Goal: Information Seeking & Learning: Learn about a topic

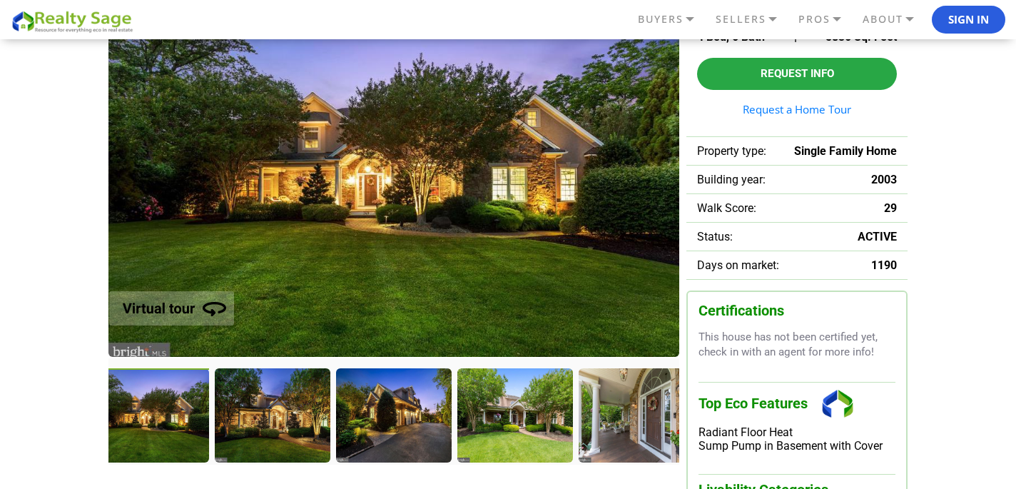
scroll to position [136, 0]
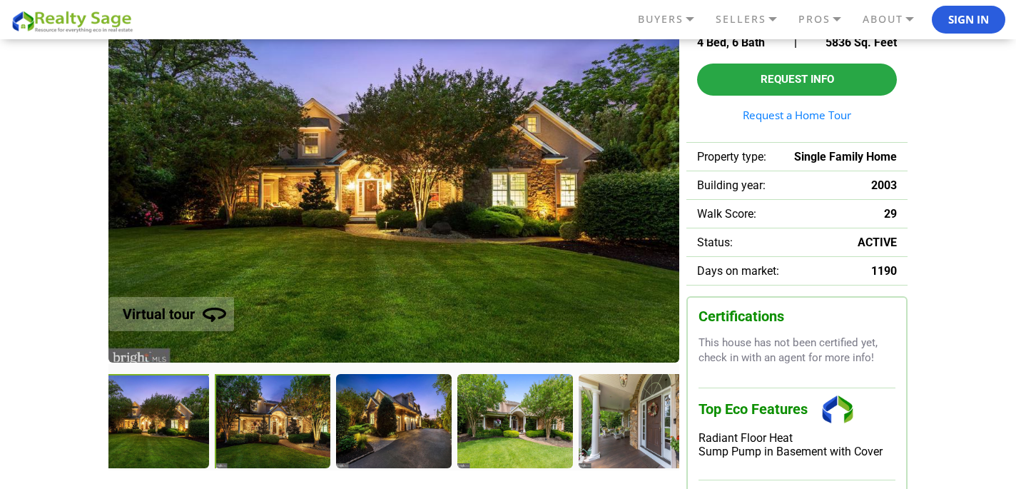
click at [265, 430] on div at bounding box center [274, 422] width 118 height 97
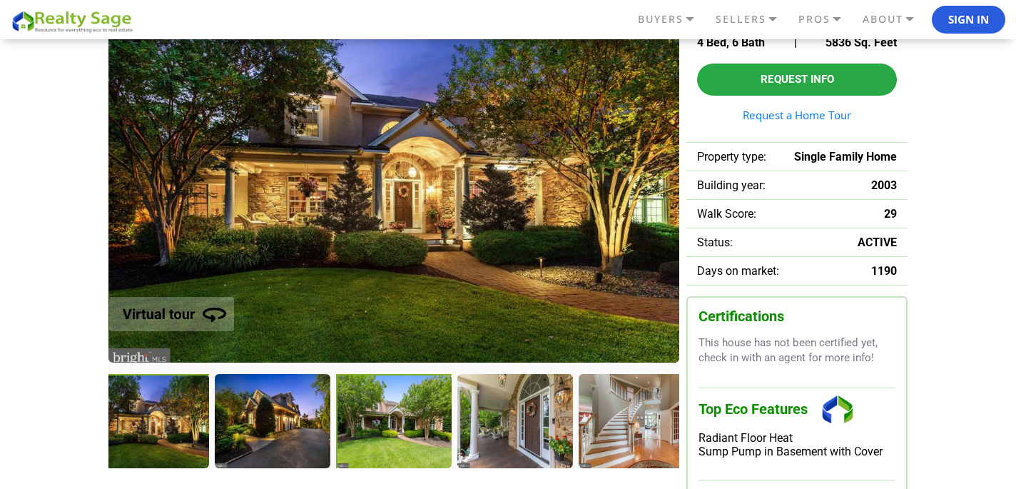
click at [394, 422] on div at bounding box center [395, 422] width 118 height 97
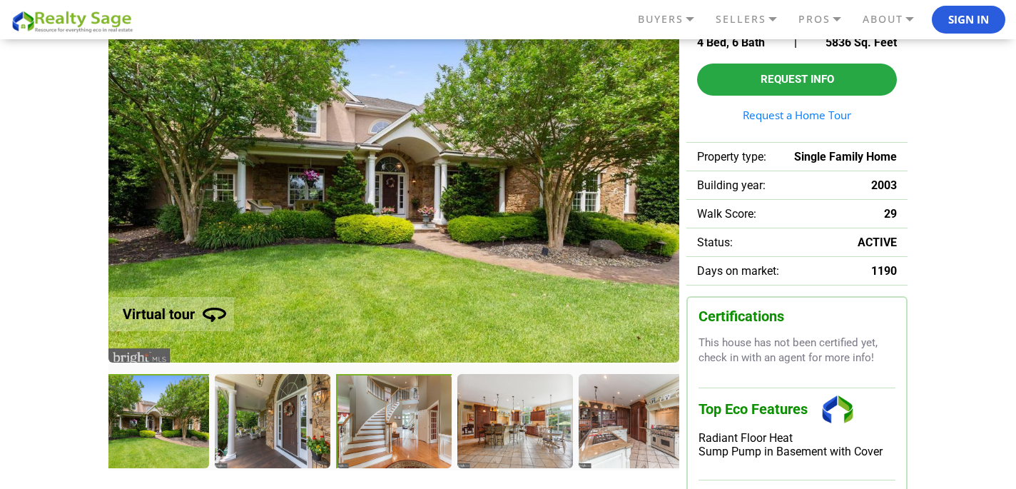
click at [380, 439] on div at bounding box center [395, 422] width 118 height 97
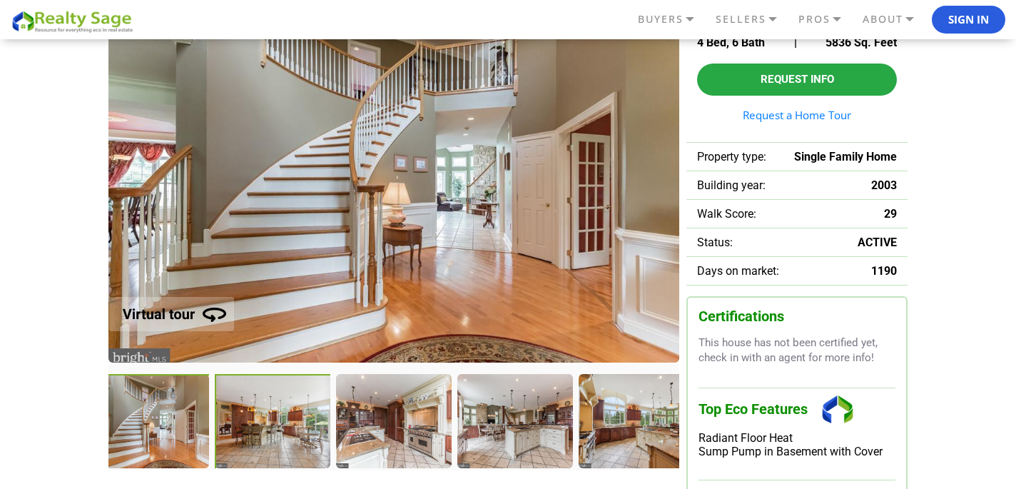
click at [298, 418] on div at bounding box center [274, 422] width 118 height 97
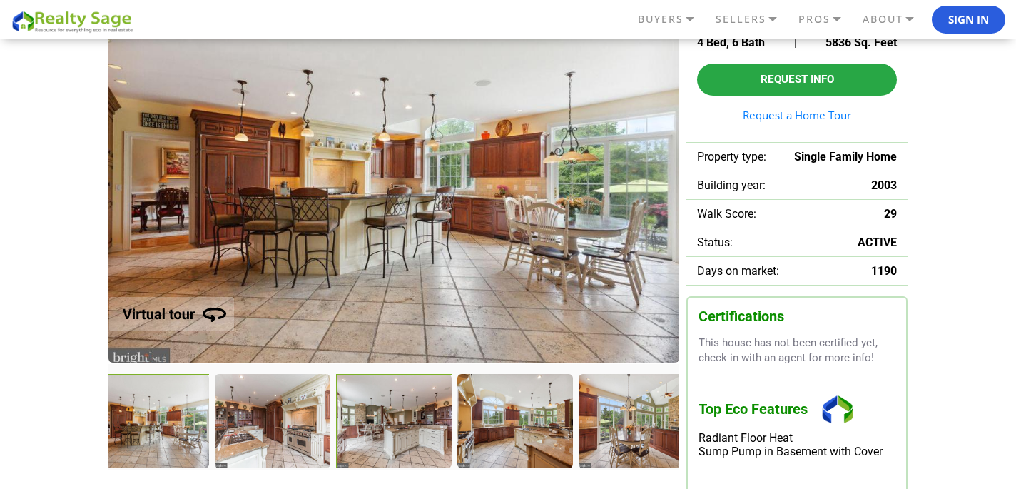
click at [365, 437] on div at bounding box center [395, 422] width 118 height 97
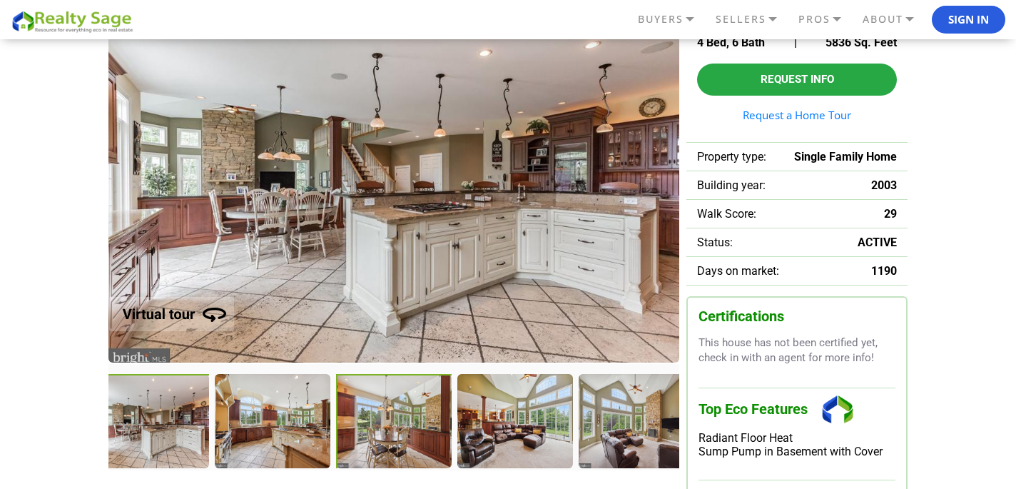
click at [410, 448] on div at bounding box center [395, 422] width 118 height 97
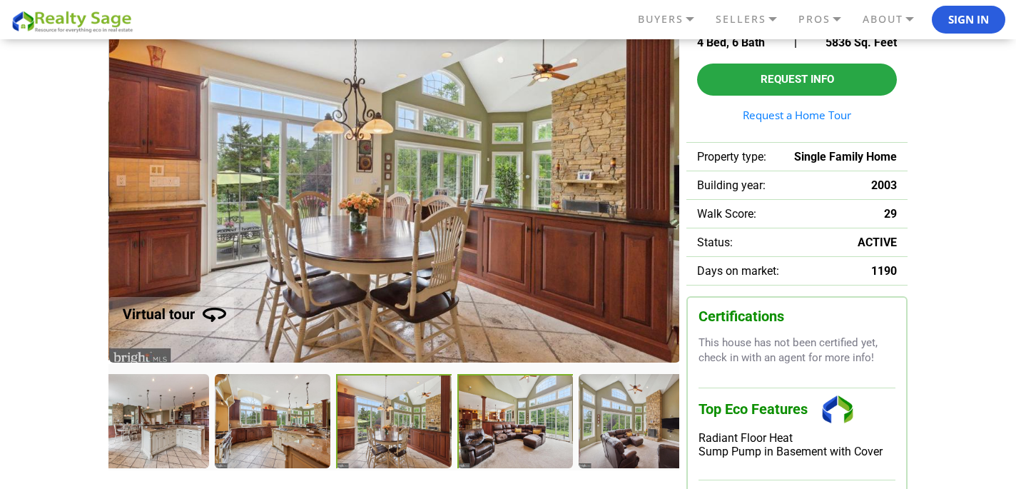
click at [484, 427] on div at bounding box center [393, 421] width 601 height 94
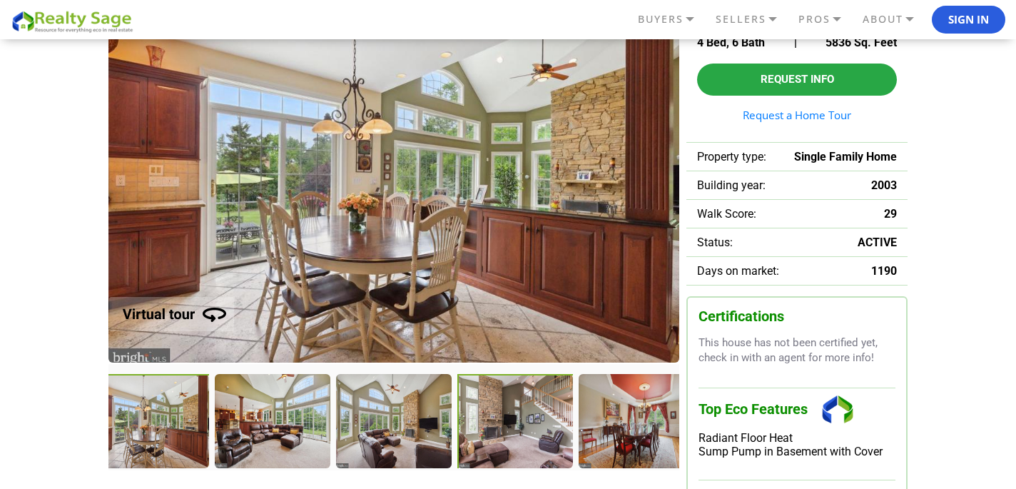
click at [544, 432] on div at bounding box center [516, 422] width 118 height 97
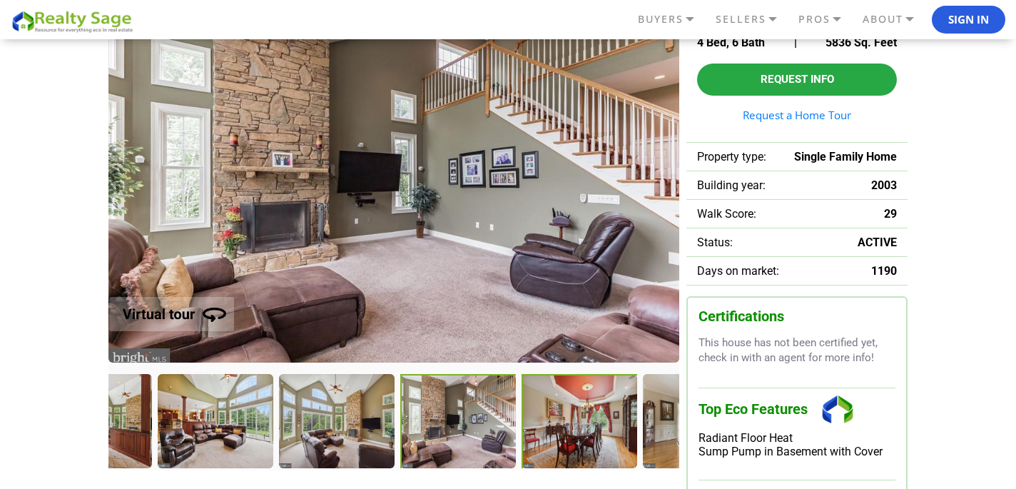
click at [608, 420] on div at bounding box center [581, 422] width 118 height 97
